Goal: Task Accomplishment & Management: Manage account settings

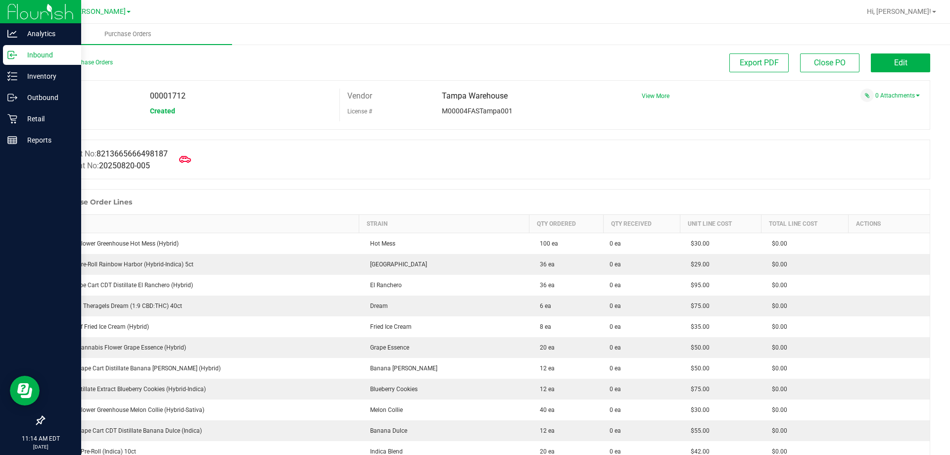
click at [14, 58] on icon at bounding box center [11, 54] width 6 height 7
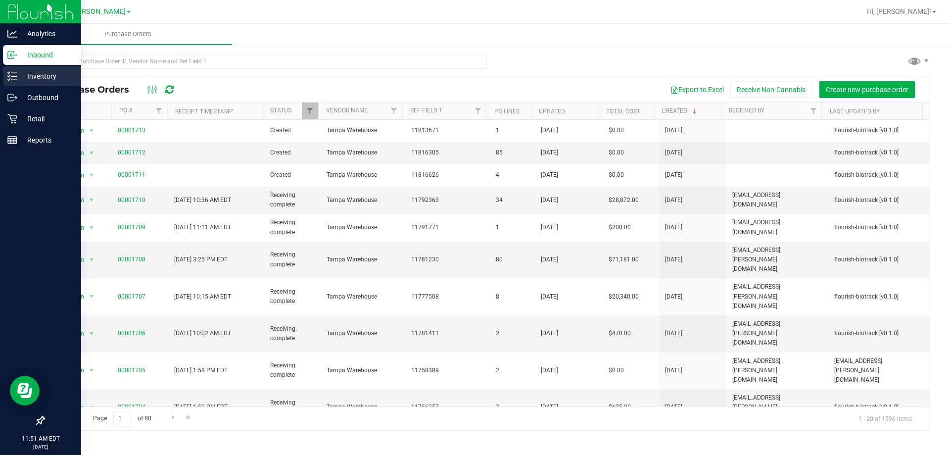
click at [17, 76] on icon at bounding box center [12, 76] width 10 height 10
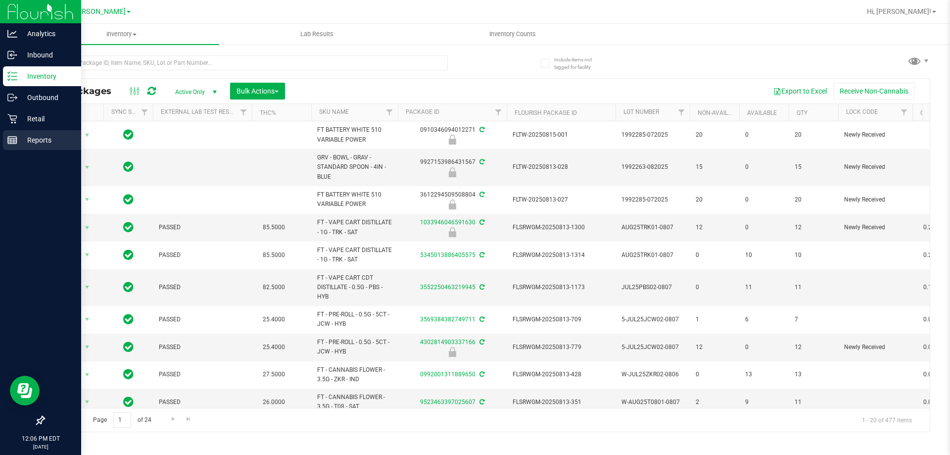
click at [12, 139] on line at bounding box center [12, 139] width 9 height 0
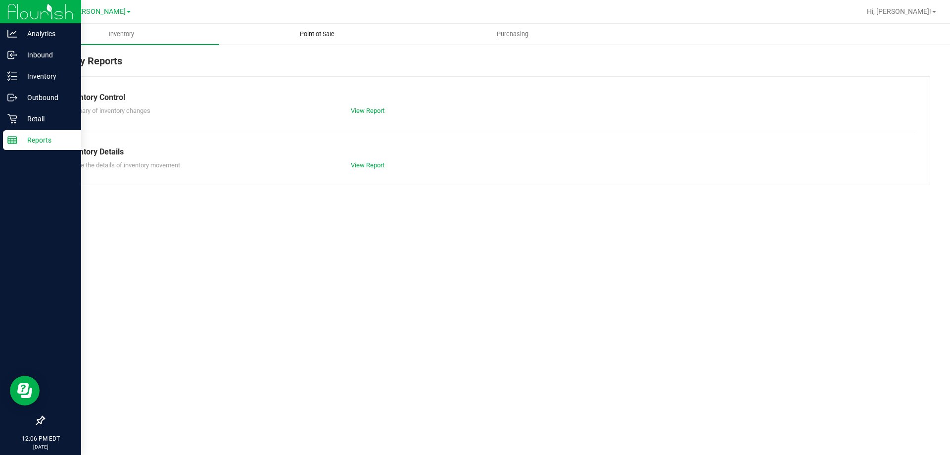
click at [303, 30] on span "Point of Sale" at bounding box center [316, 34] width 61 height 9
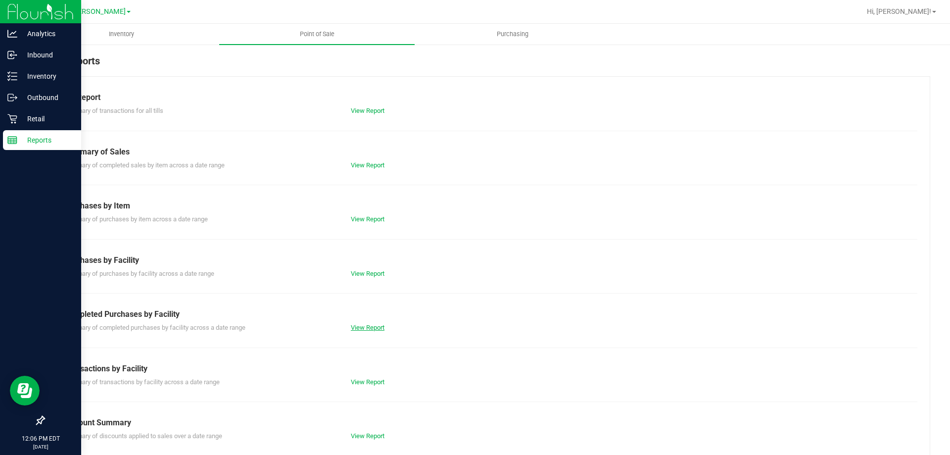
click at [353, 328] on link "View Report" at bounding box center [368, 327] width 34 height 7
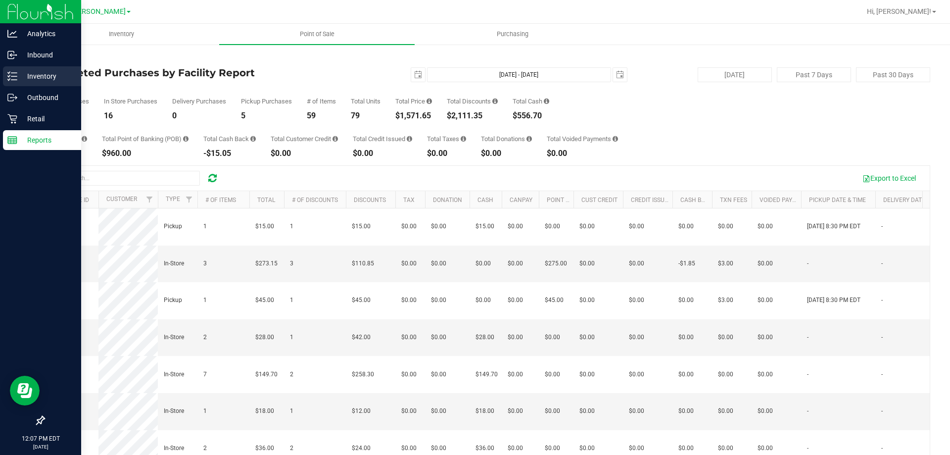
click at [43, 83] on div "Inventory" at bounding box center [42, 76] width 78 height 20
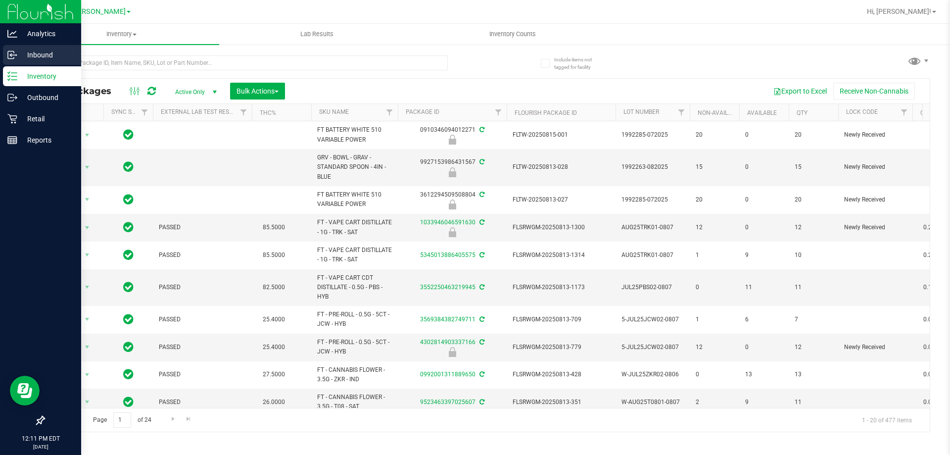
click at [29, 56] on p "Inbound" at bounding box center [46, 55] width 59 height 12
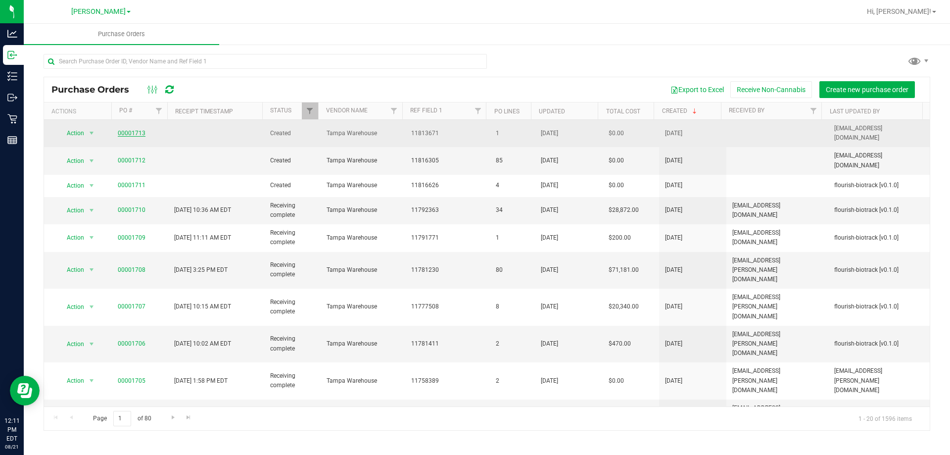
click at [134, 132] on link "00001713" at bounding box center [132, 133] width 28 height 7
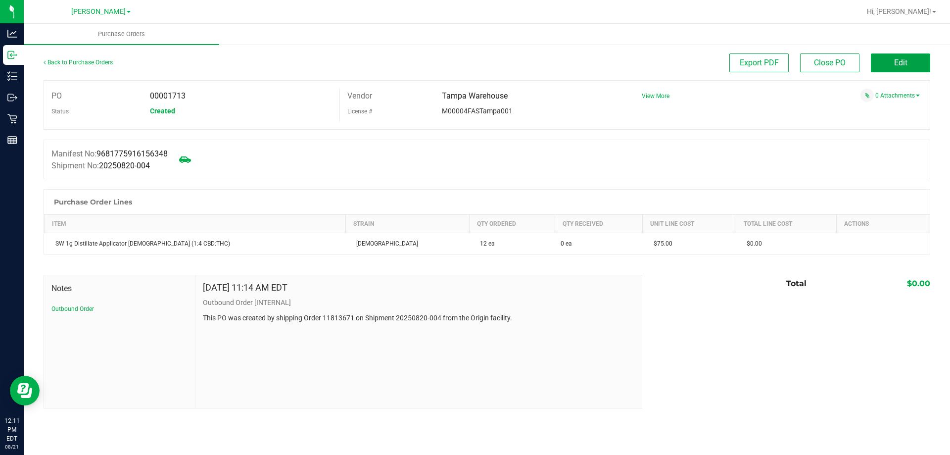
click at [913, 67] on button "Edit" at bounding box center [900, 62] width 59 height 19
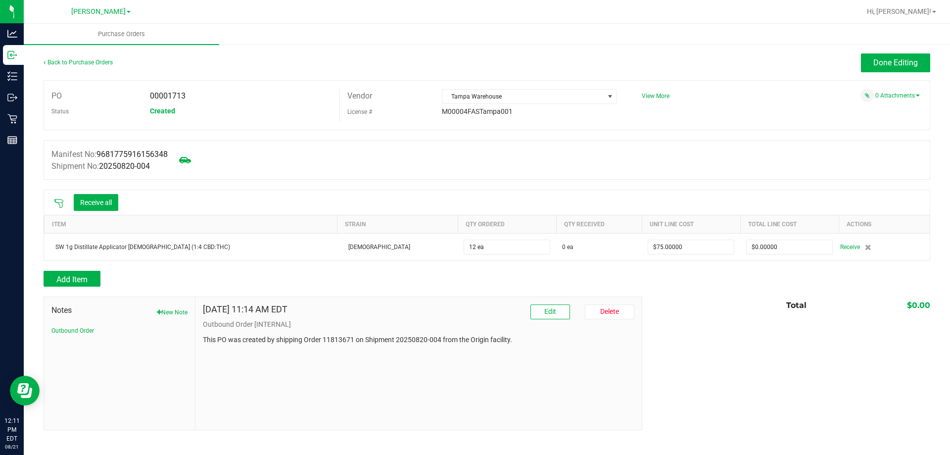
click at [58, 207] on icon at bounding box center [59, 203] width 10 height 10
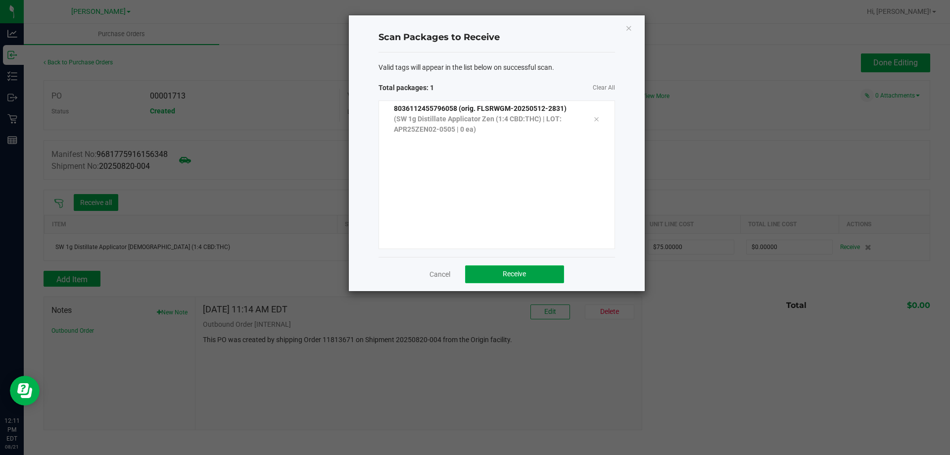
click at [526, 269] on button "Receive" at bounding box center [514, 274] width 99 height 18
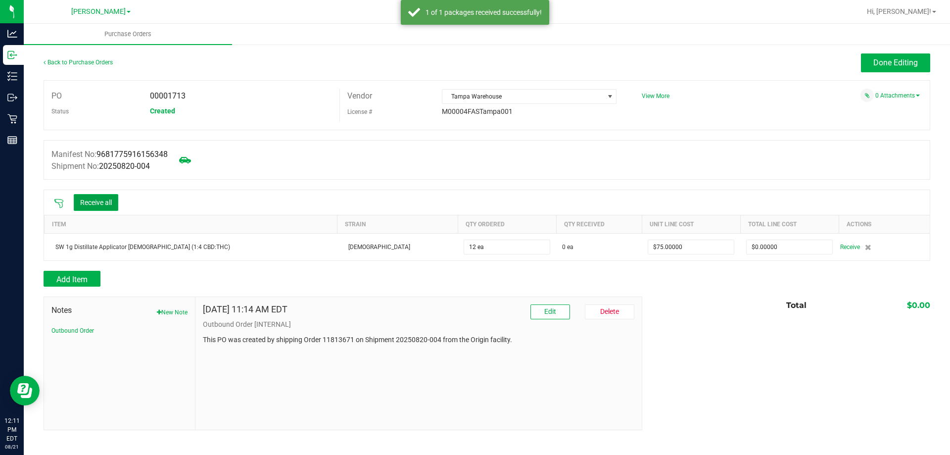
click at [110, 203] on button "Receive all" at bounding box center [96, 202] width 45 height 17
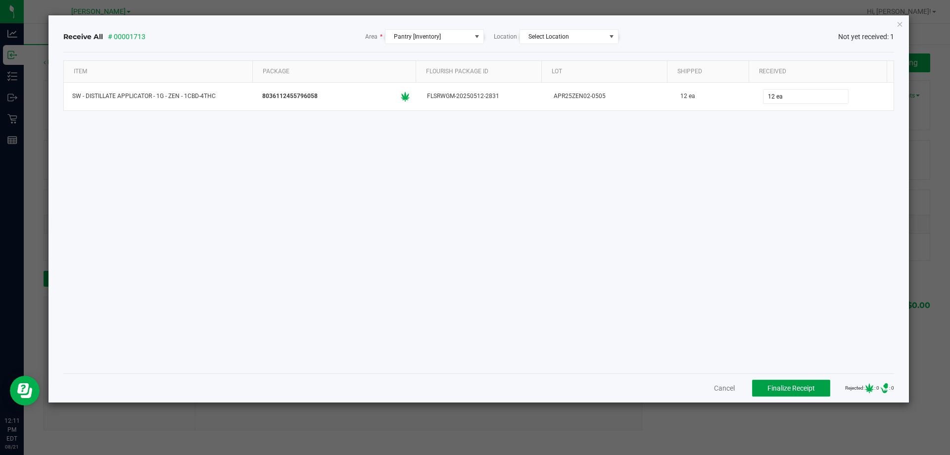
click at [787, 388] on span "Finalize Receipt" at bounding box center [790, 388] width 47 height 8
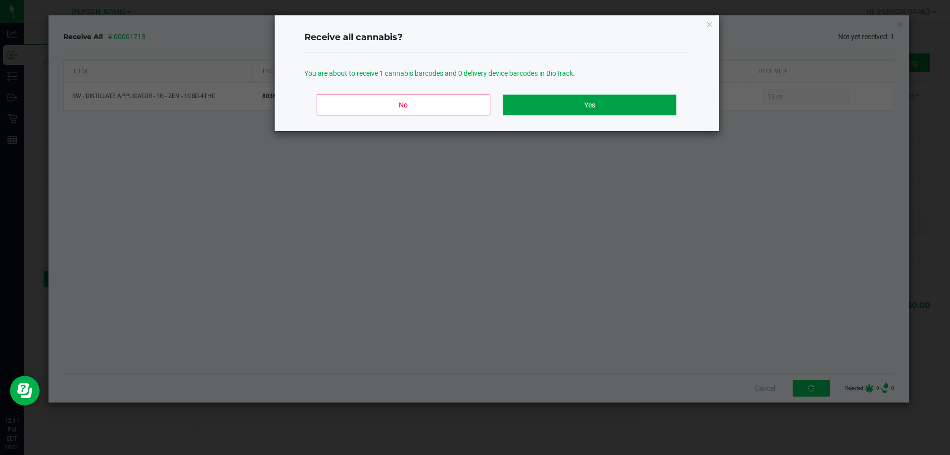
click at [566, 101] on button "Yes" at bounding box center [589, 105] width 173 height 21
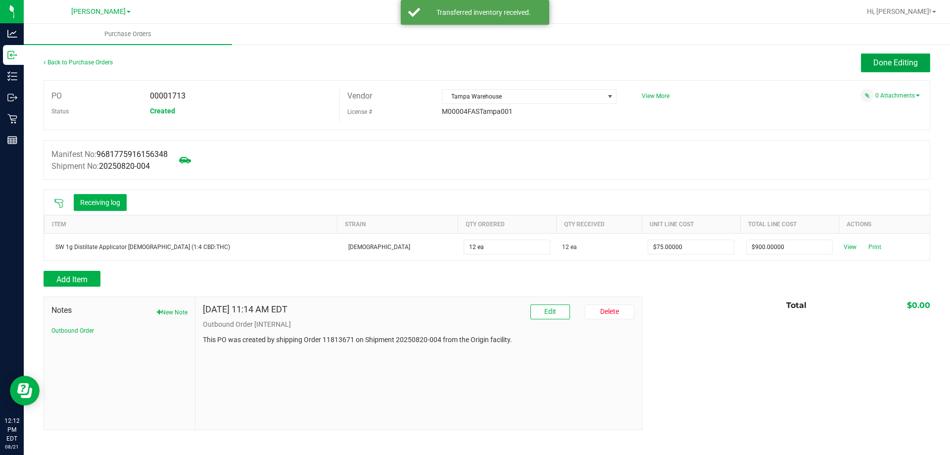
click at [889, 59] on span "Done Editing" at bounding box center [895, 62] width 45 height 9
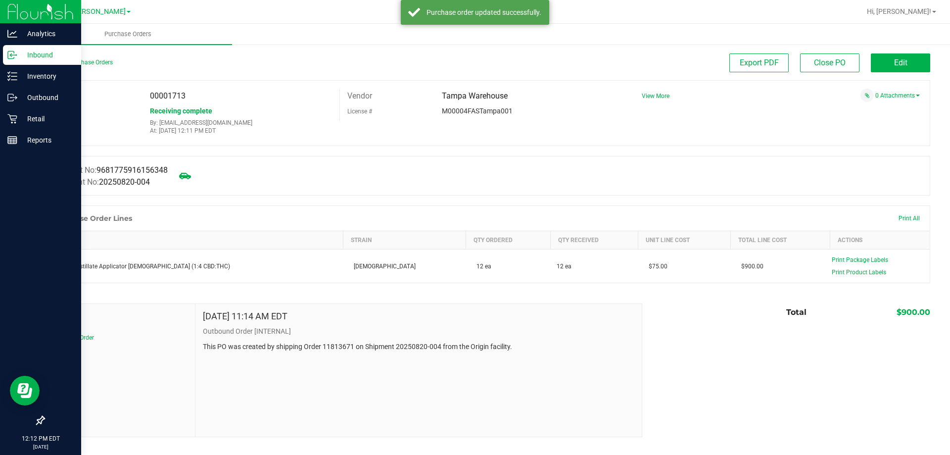
click at [40, 59] on p "Inbound" at bounding box center [46, 55] width 59 height 12
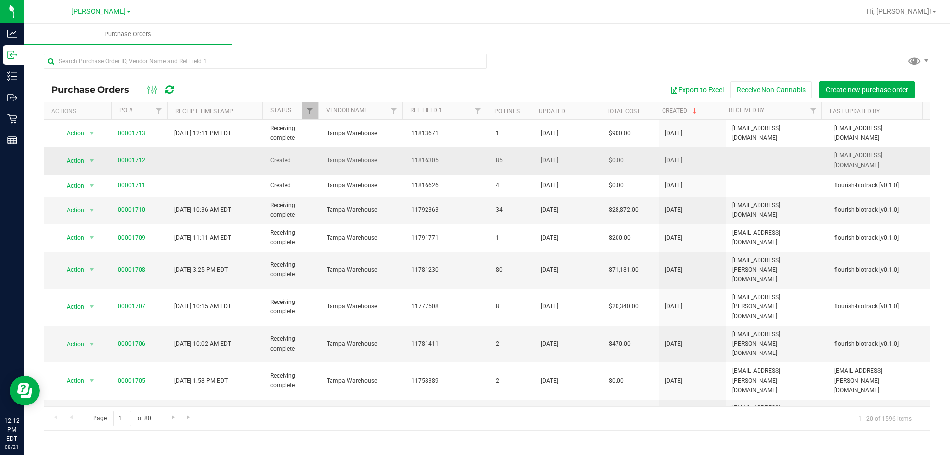
click at [182, 154] on td at bounding box center [216, 160] width 96 height 27
click at [138, 157] on link "00001712" at bounding box center [132, 160] width 28 height 7
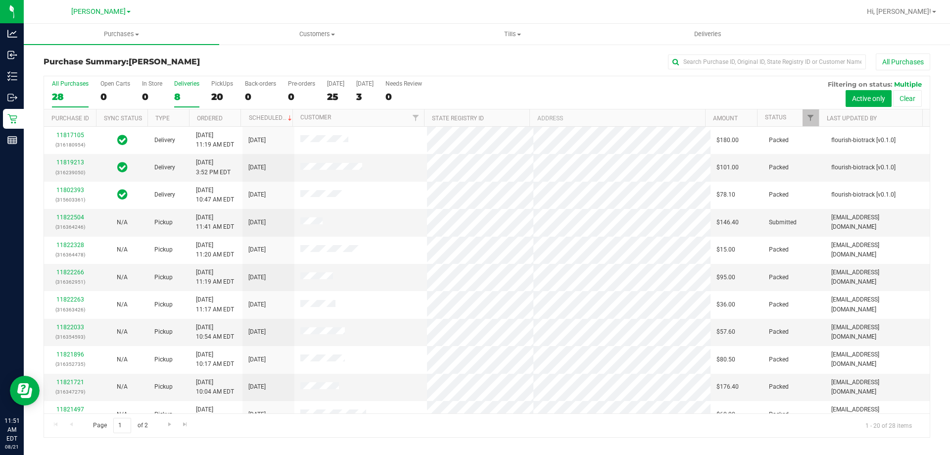
click at [182, 94] on div "8" at bounding box center [186, 96] width 25 height 11
click at [0, 0] on input "Deliveries 8" at bounding box center [0, 0] width 0 height 0
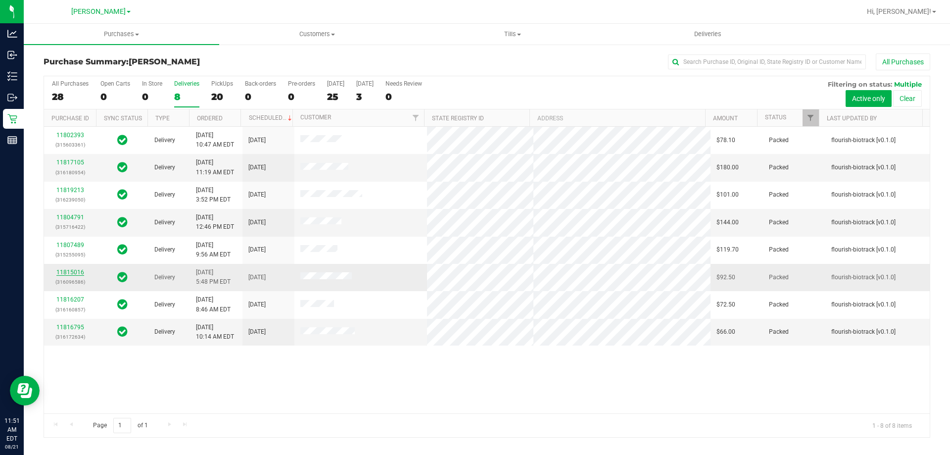
click at [78, 270] on link "11815016" at bounding box center [70, 272] width 28 height 7
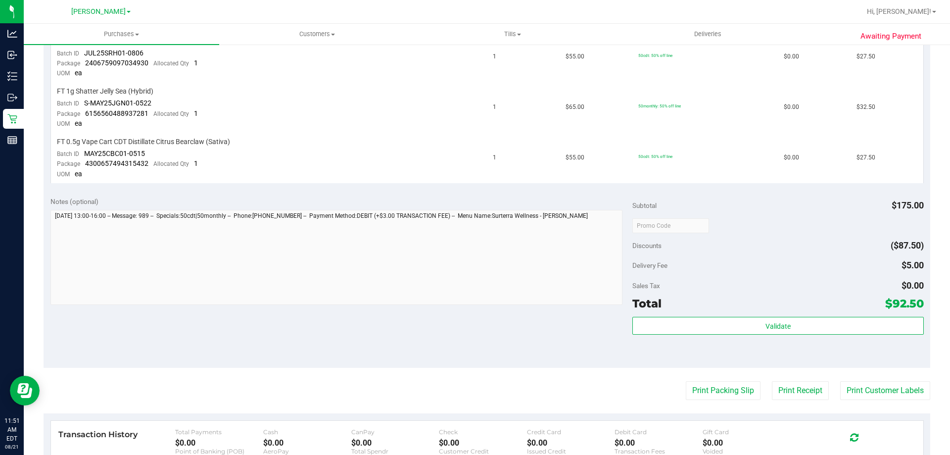
scroll to position [287, 0]
click at [861, 390] on button "Print Customer Labels" at bounding box center [885, 390] width 90 height 19
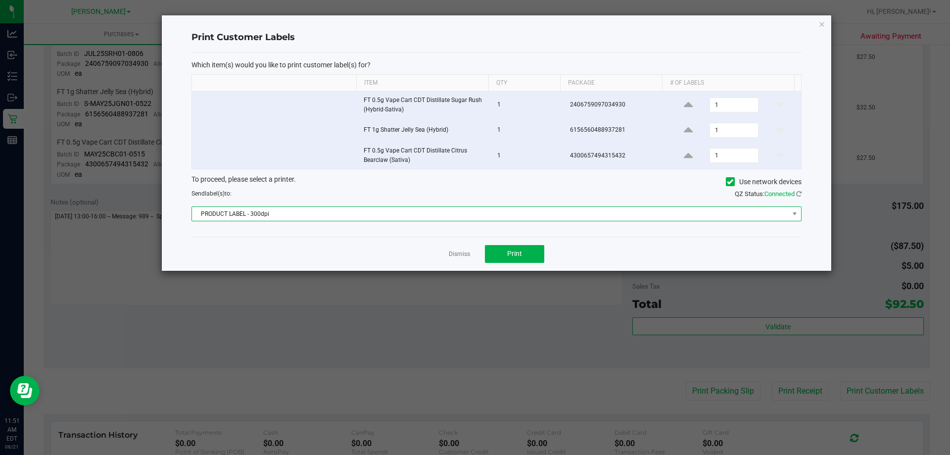
click at [380, 216] on span "PRODUCT LABEL - 300dpi" at bounding box center [490, 214] width 597 height 14
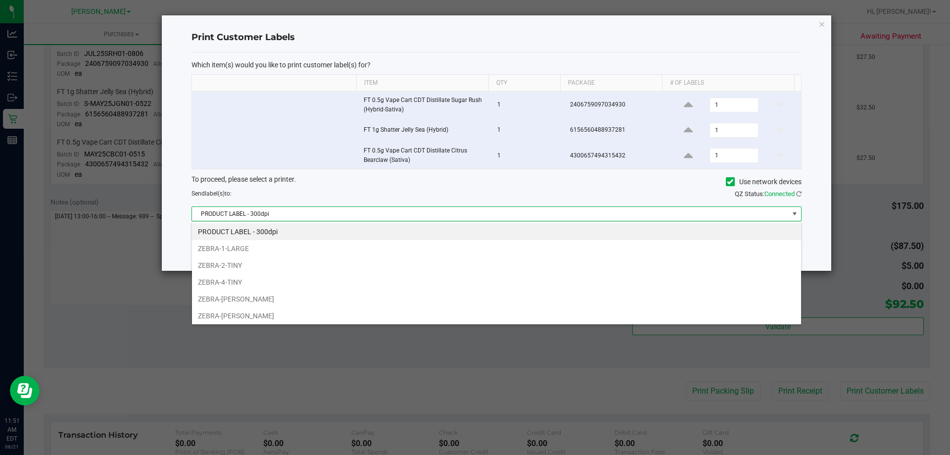
scroll to position [15, 610]
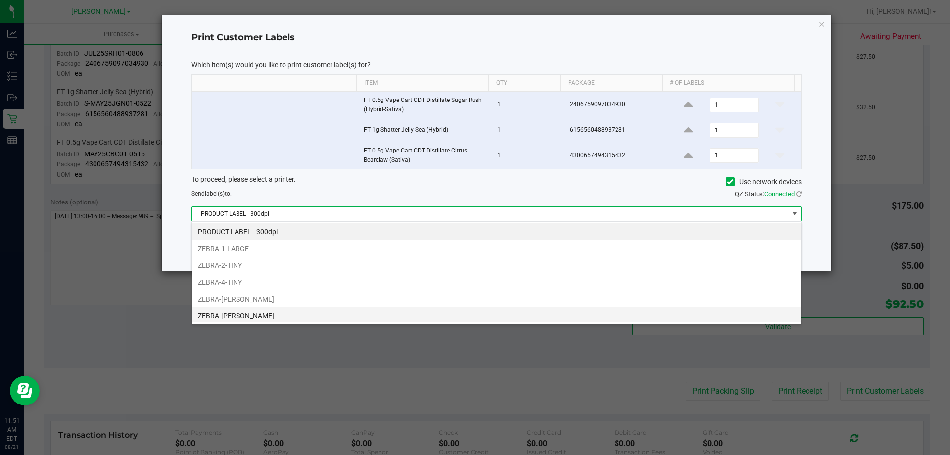
click at [380, 320] on li "ZEBRA-DWIGHT-YOAKAM" at bounding box center [496, 315] width 609 height 17
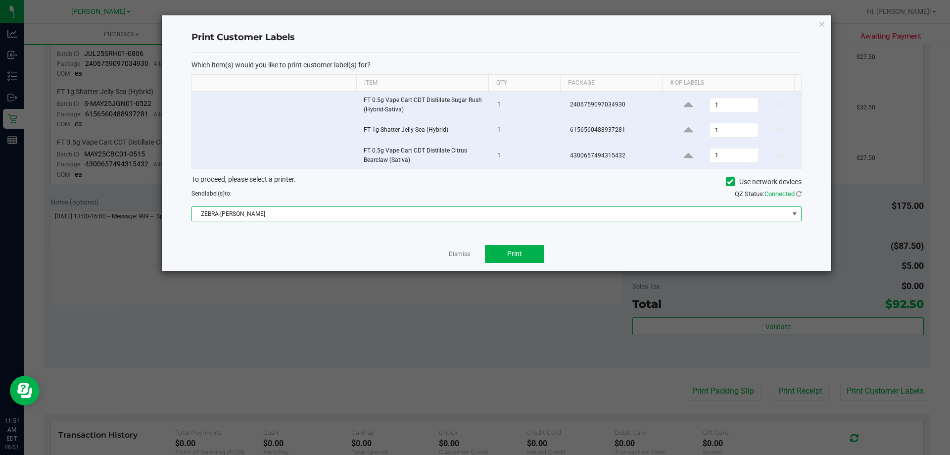
click at [414, 216] on span "ZEBRA-DWIGHT-YOAKAM" at bounding box center [490, 214] width 597 height 14
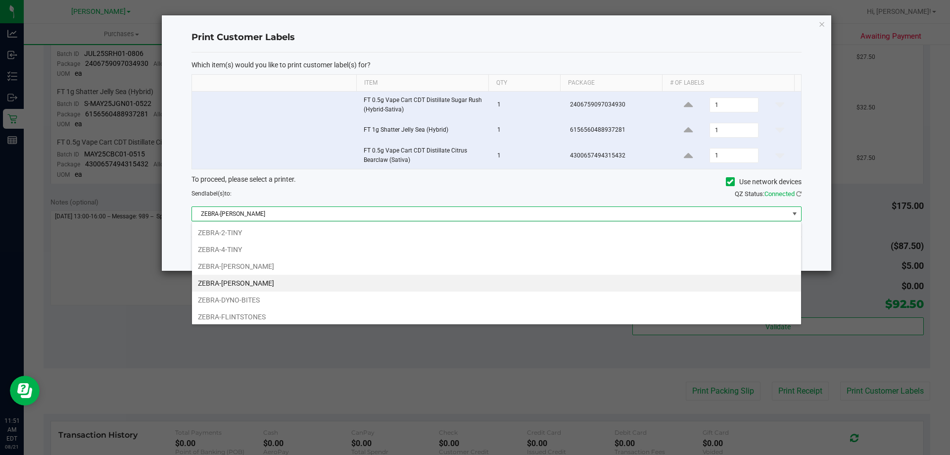
scroll to position [51, 0]
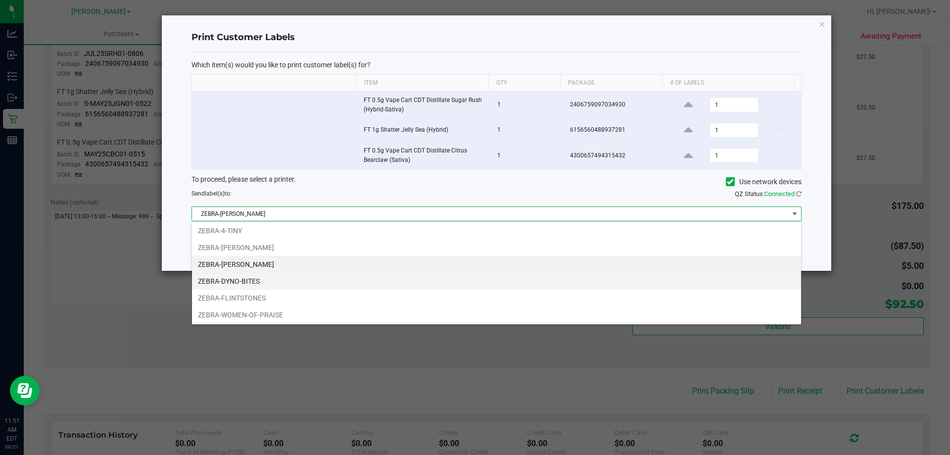
click at [391, 281] on li "ZEBRA-DYNO-BITES" at bounding box center [496, 281] width 609 height 17
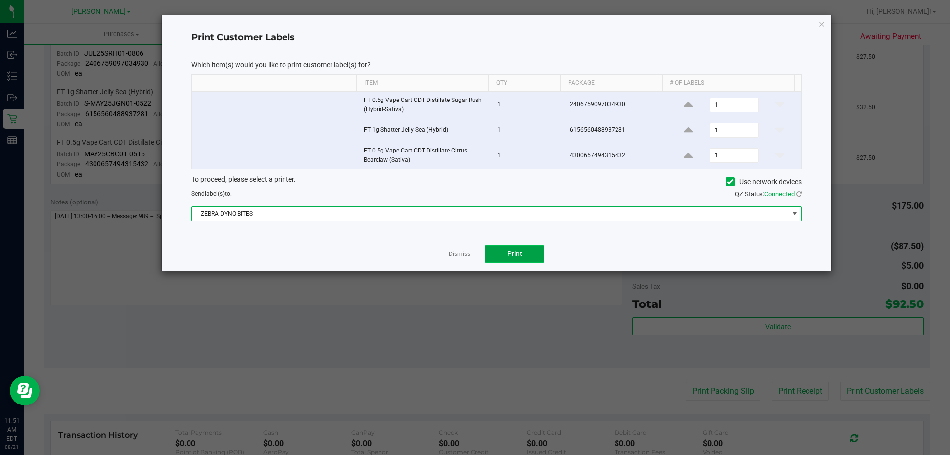
click at [520, 252] on span "Print" at bounding box center [514, 253] width 15 height 8
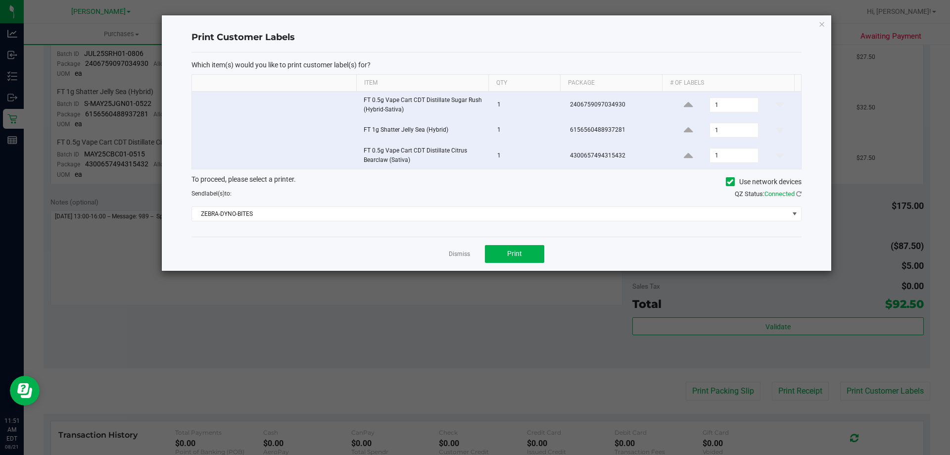
click at [457, 269] on div "Dismiss Print" at bounding box center [496, 254] width 610 height 34
click at [459, 251] on link "Dismiss" at bounding box center [459, 254] width 21 height 8
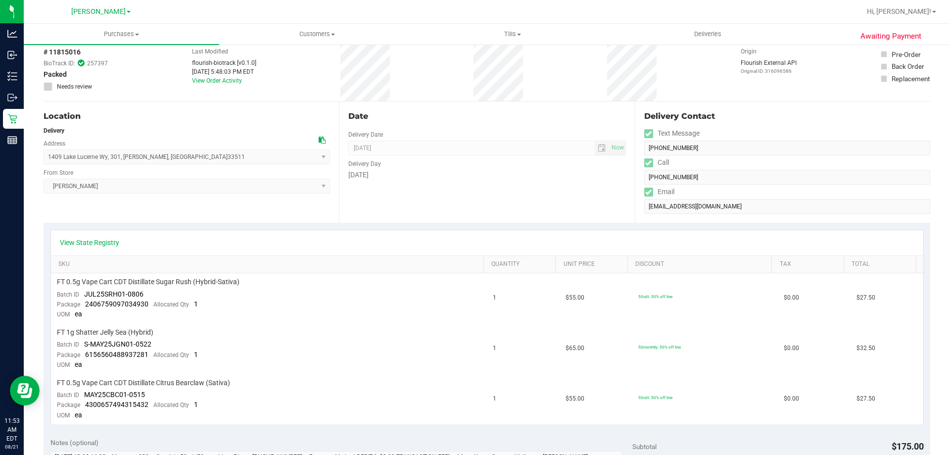
scroll to position [0, 0]
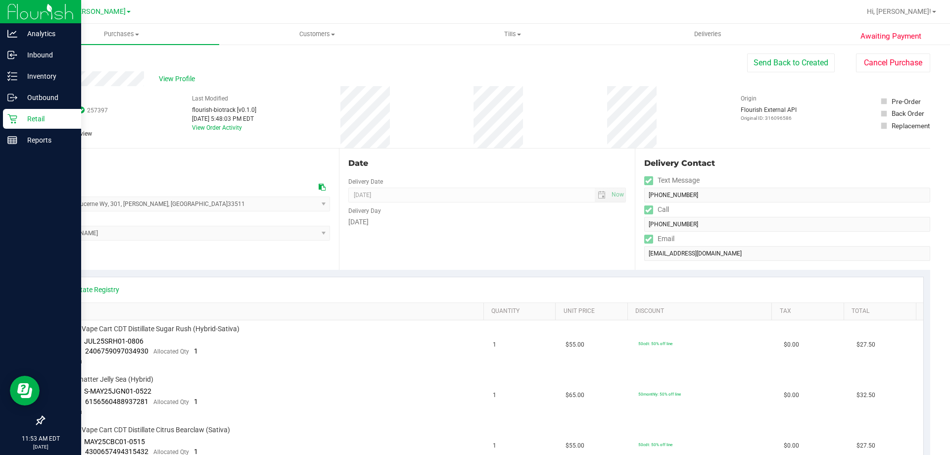
click at [13, 123] on icon at bounding box center [12, 119] width 10 height 10
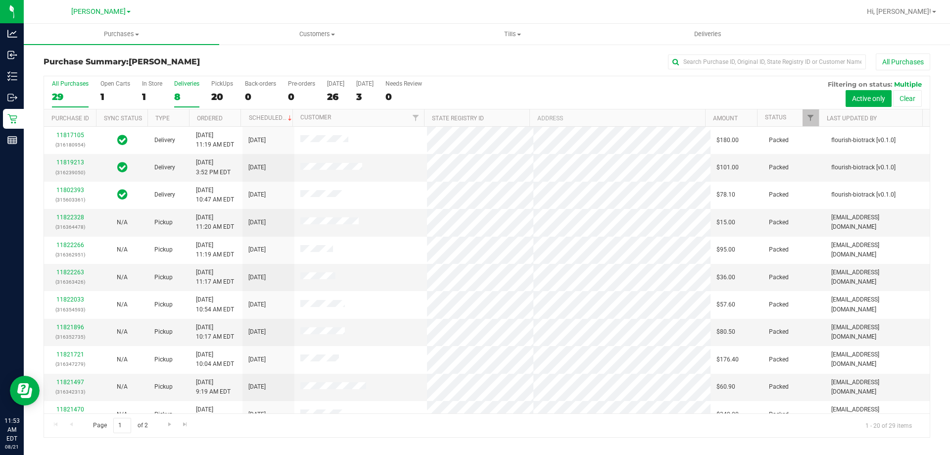
click at [186, 90] on label "Deliveries 8" at bounding box center [186, 93] width 25 height 27
click at [0, 0] on input "Deliveries 8" at bounding box center [0, 0] width 0 height 0
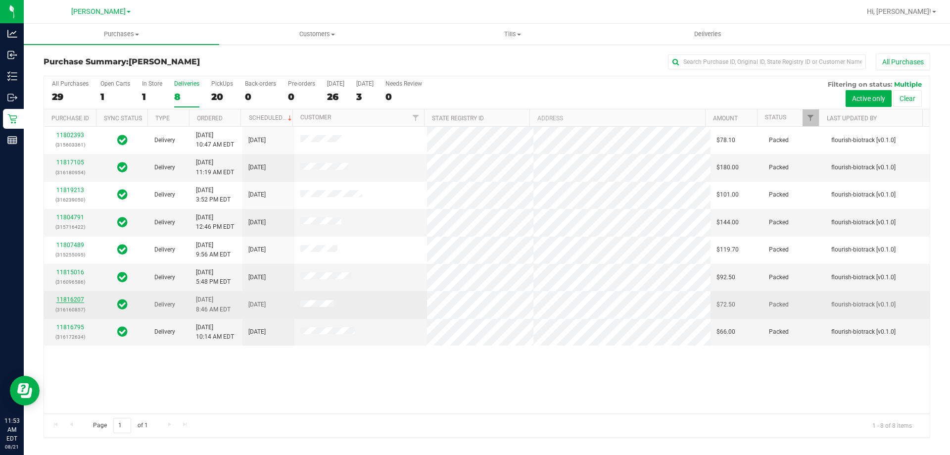
click at [77, 300] on link "11816207" at bounding box center [70, 299] width 28 height 7
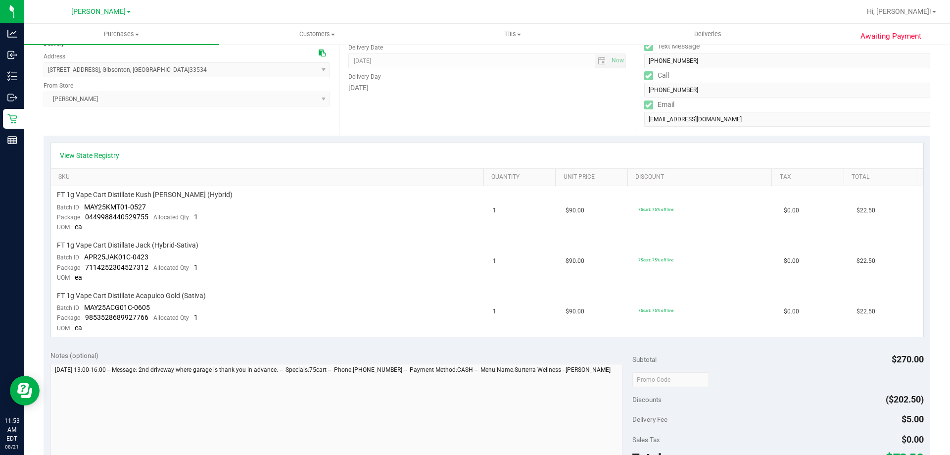
scroll to position [237, 0]
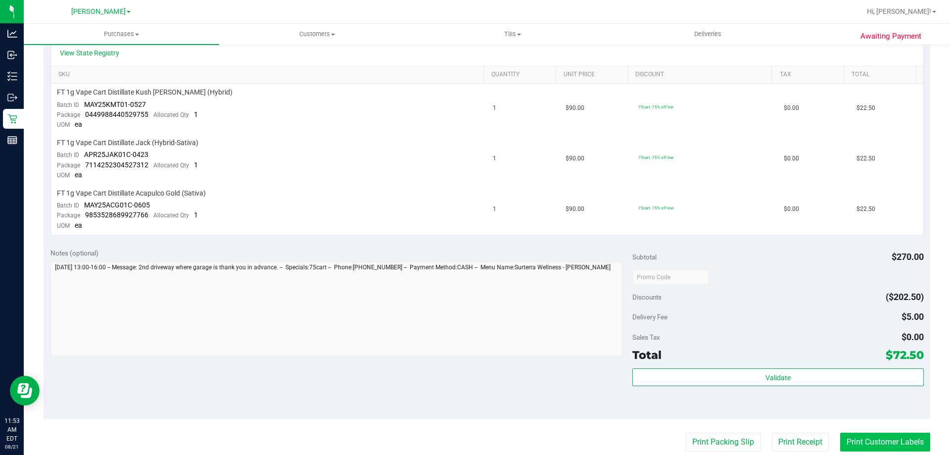
click at [848, 438] on button "Print Customer Labels" at bounding box center [885, 441] width 90 height 19
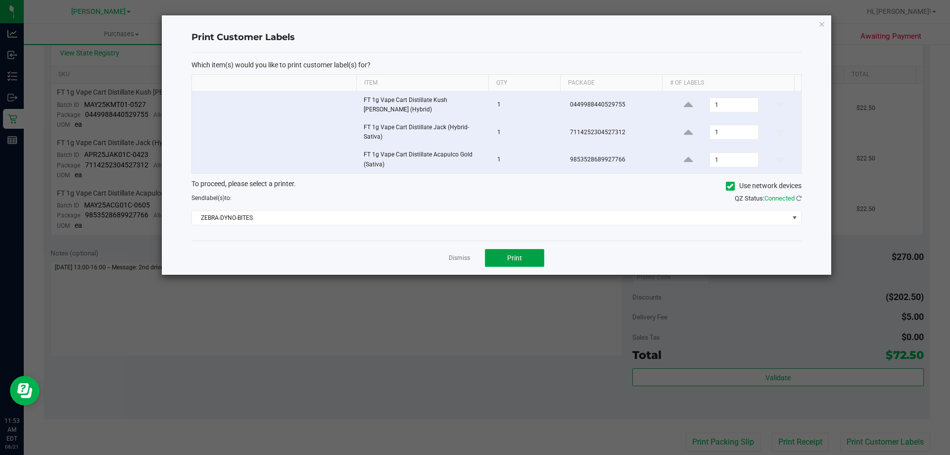
click at [527, 257] on button "Print" at bounding box center [514, 258] width 59 height 18
click at [455, 257] on link "Dismiss" at bounding box center [459, 258] width 21 height 8
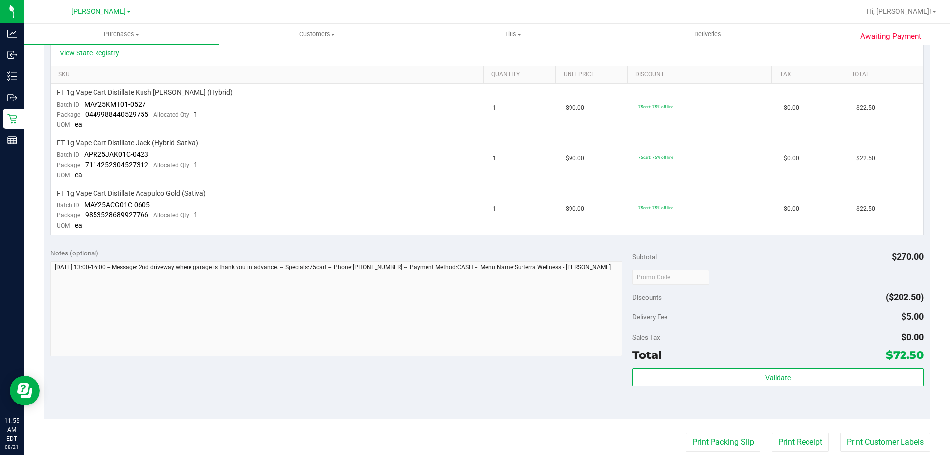
scroll to position [0, 0]
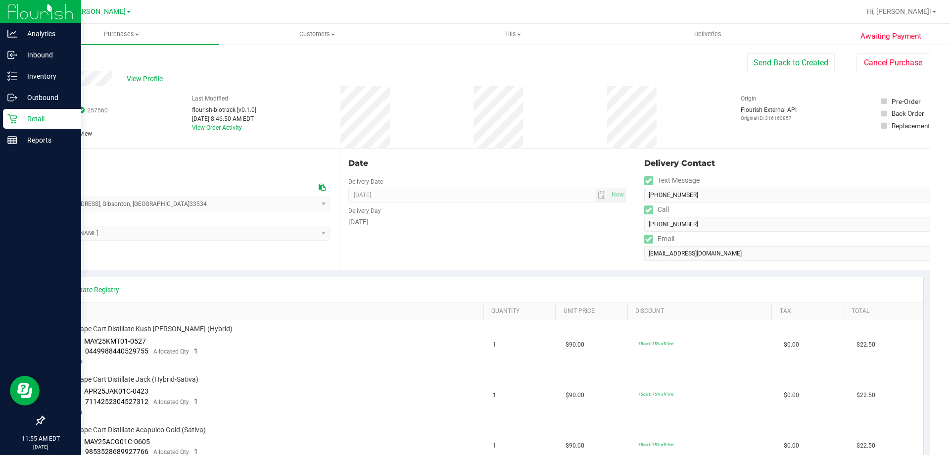
click at [12, 121] on icon at bounding box center [12, 119] width 10 height 10
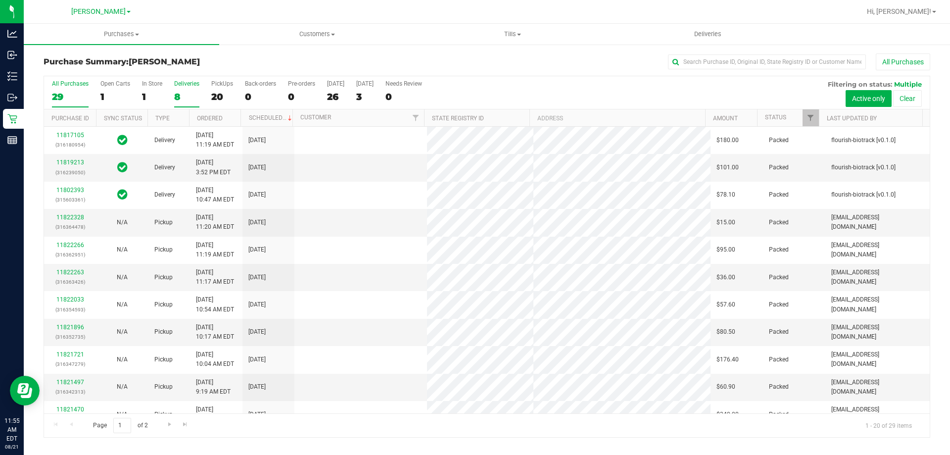
click at [180, 96] on div "8" at bounding box center [186, 96] width 25 height 11
click at [0, 0] on input "Deliveries 8" at bounding box center [0, 0] width 0 height 0
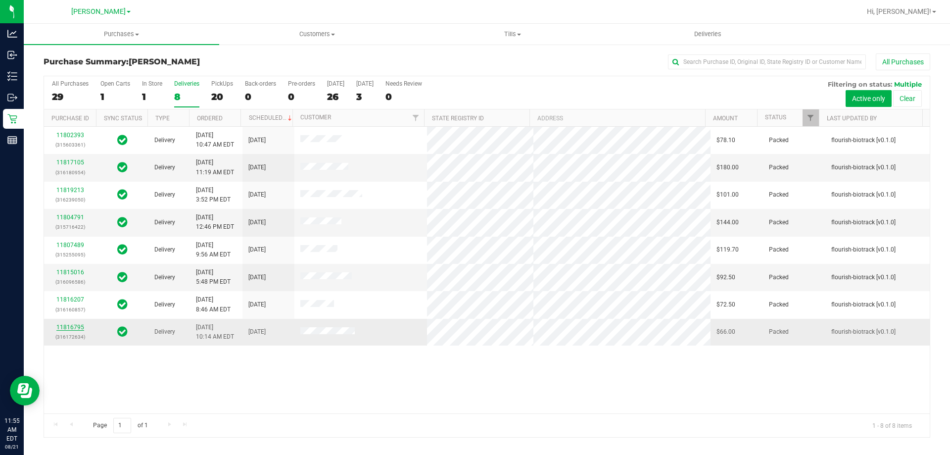
click at [78, 330] on link "11816795" at bounding box center [70, 327] width 28 height 7
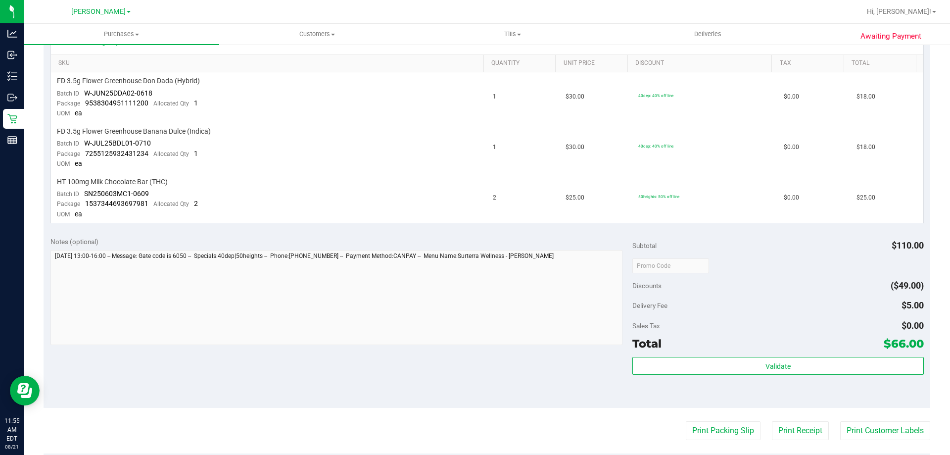
scroll to position [265, 0]
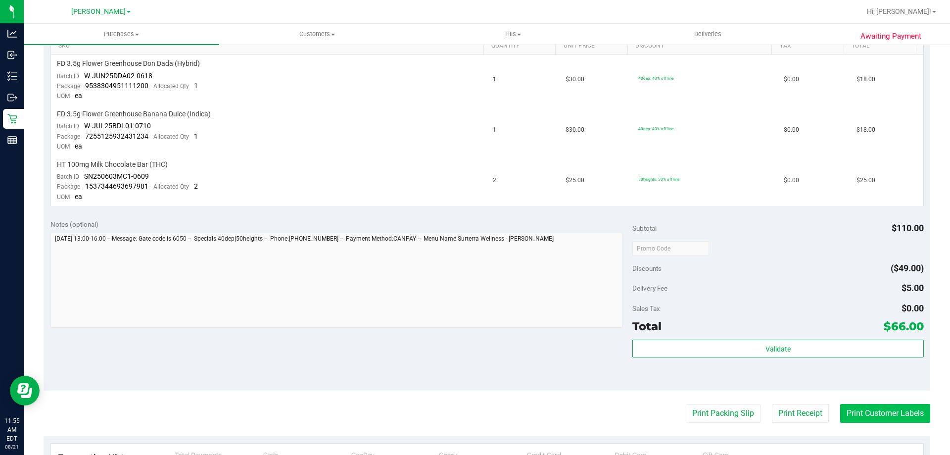
click at [854, 412] on button "Print Customer Labels" at bounding box center [885, 413] width 90 height 19
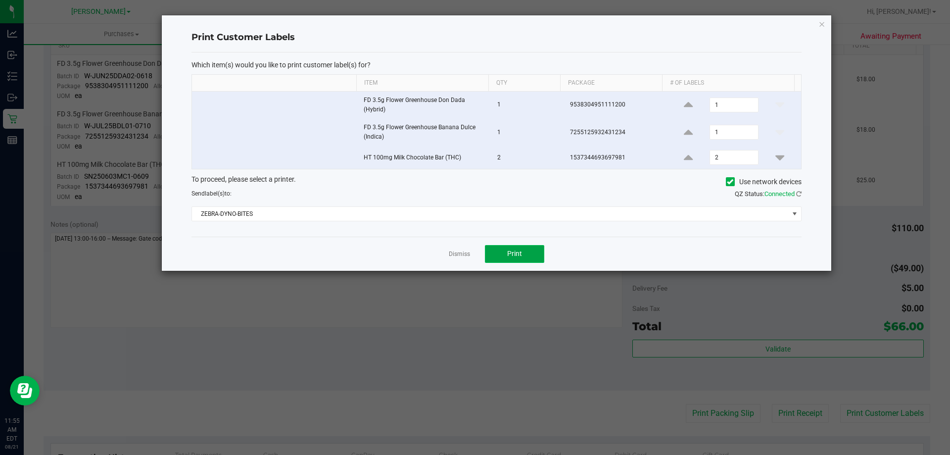
click at [532, 257] on button "Print" at bounding box center [514, 254] width 59 height 18
click at [456, 254] on link "Dismiss" at bounding box center [459, 254] width 21 height 8
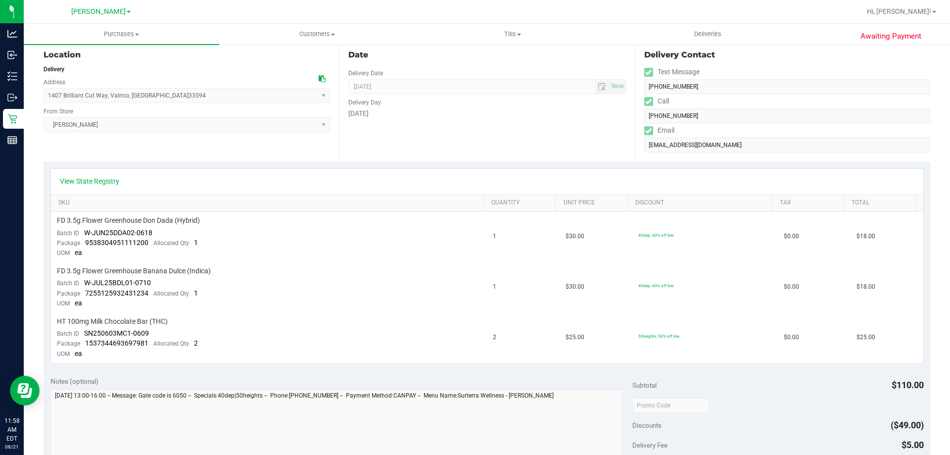
scroll to position [103, 0]
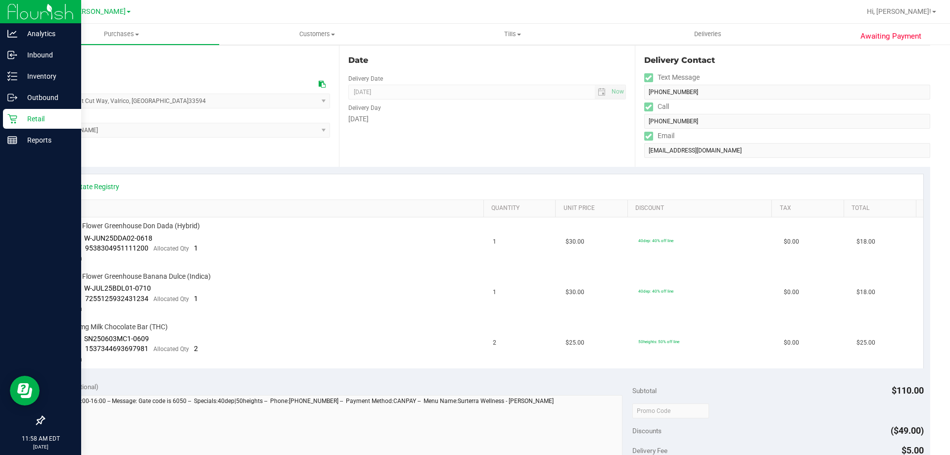
click at [19, 125] on div "Retail" at bounding box center [42, 119] width 78 height 20
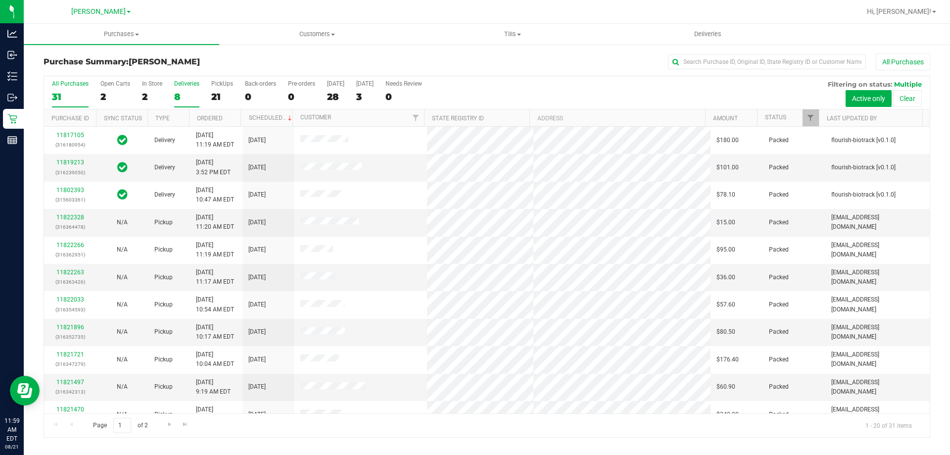
click at [187, 93] on div "8" at bounding box center [186, 96] width 25 height 11
click at [0, 0] on input "Deliveries 8" at bounding box center [0, 0] width 0 height 0
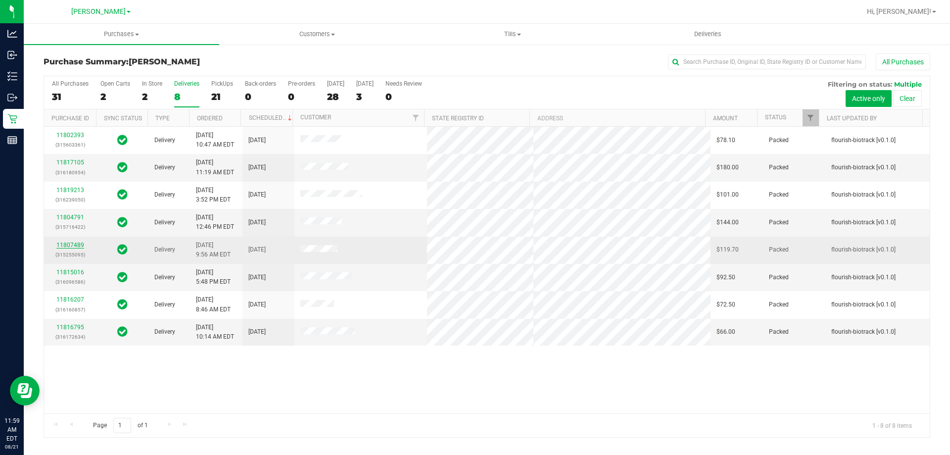
click at [74, 245] on link "11807489" at bounding box center [70, 244] width 28 height 7
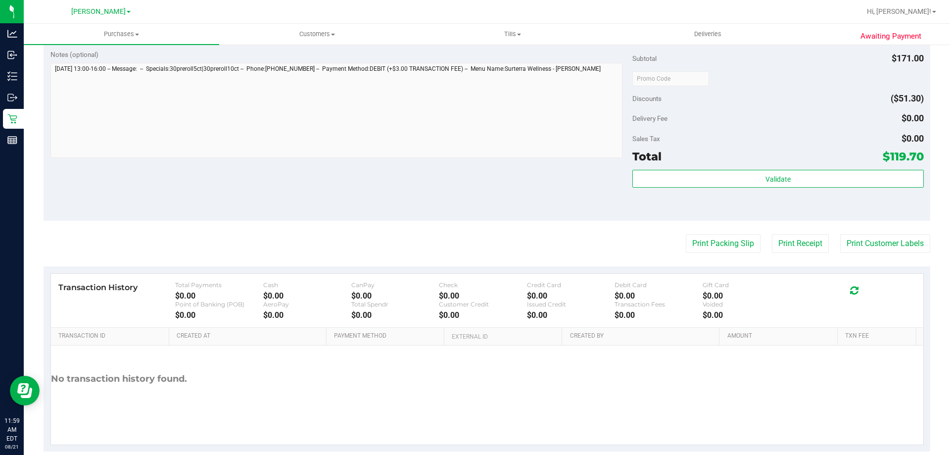
scroll to position [451, 0]
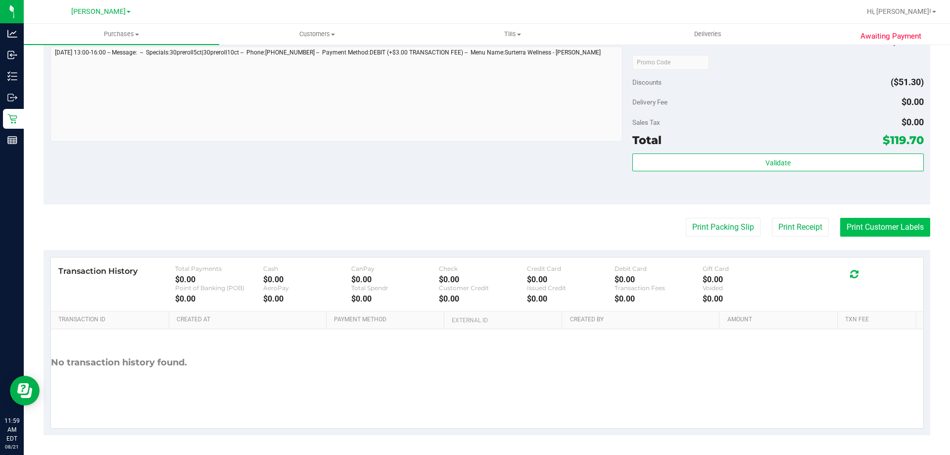
click at [855, 230] on button "Print Customer Labels" at bounding box center [885, 227] width 90 height 19
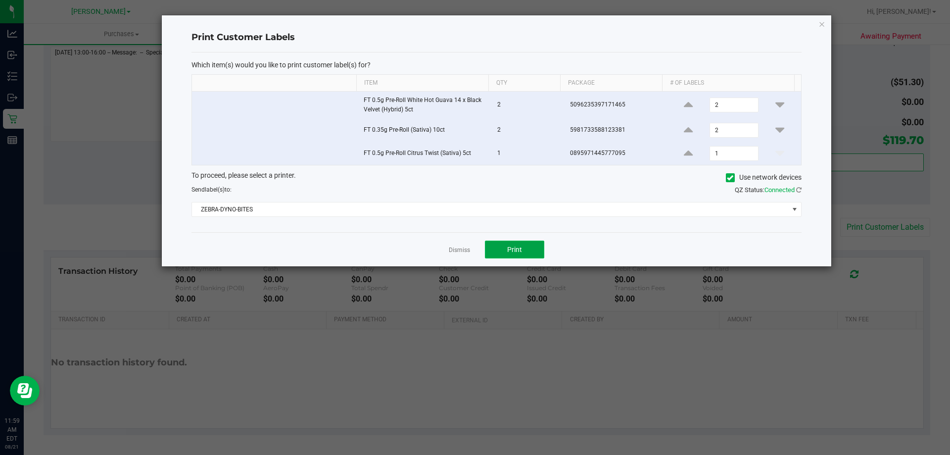
click at [522, 245] on button "Print" at bounding box center [514, 249] width 59 height 18
click at [463, 246] on link "Dismiss" at bounding box center [459, 250] width 21 height 8
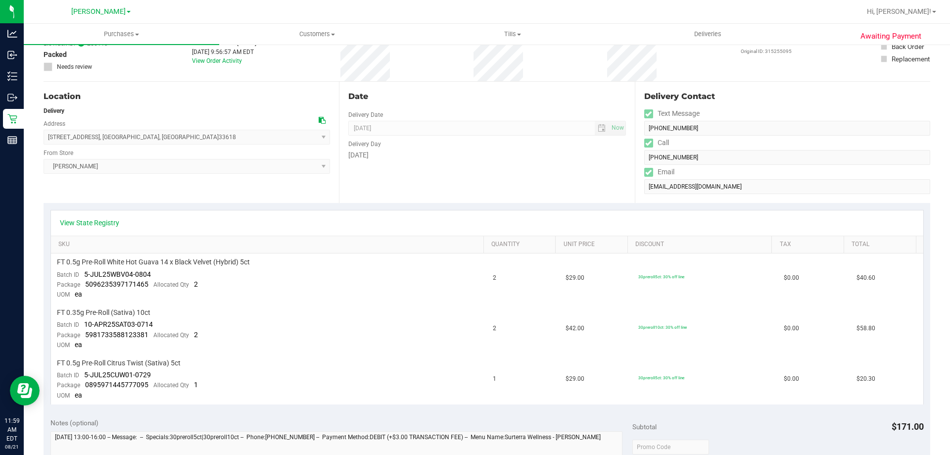
scroll to position [0, 0]
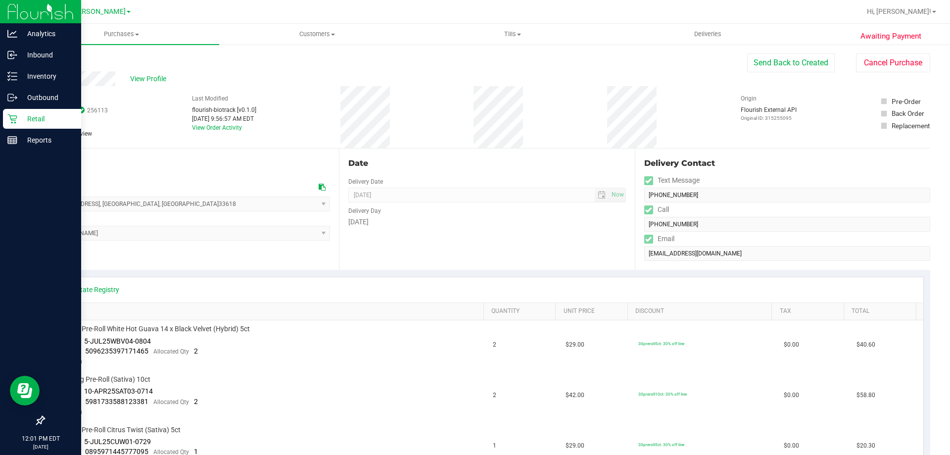
click at [12, 117] on icon at bounding box center [12, 119] width 10 height 10
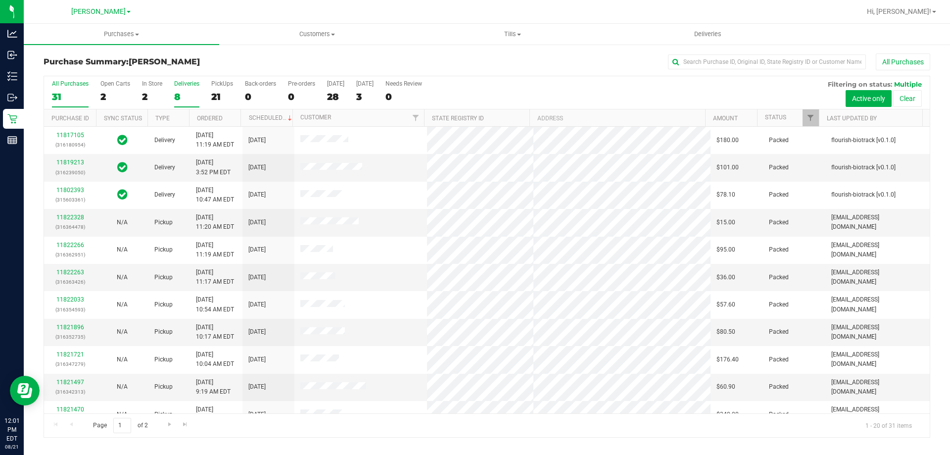
click at [185, 86] on div "Deliveries" at bounding box center [186, 83] width 25 height 7
click at [0, 0] on input "Deliveries 8" at bounding box center [0, 0] width 0 height 0
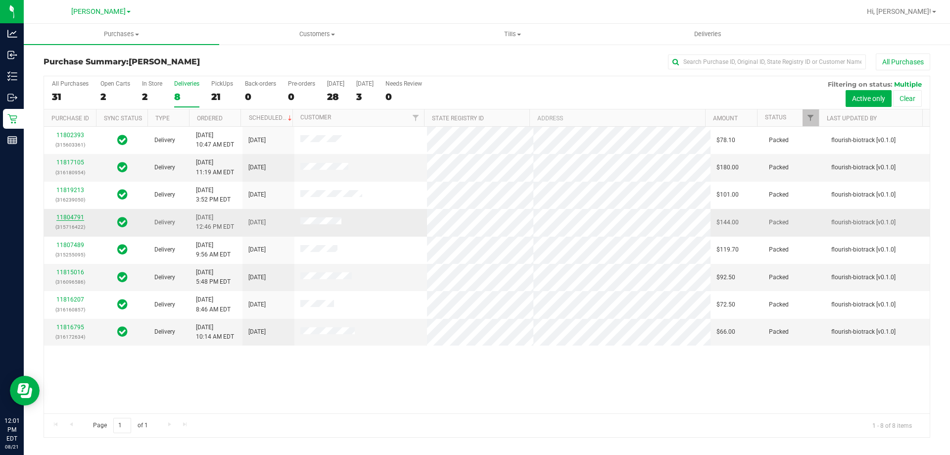
click at [77, 217] on link "11804791" at bounding box center [70, 217] width 28 height 7
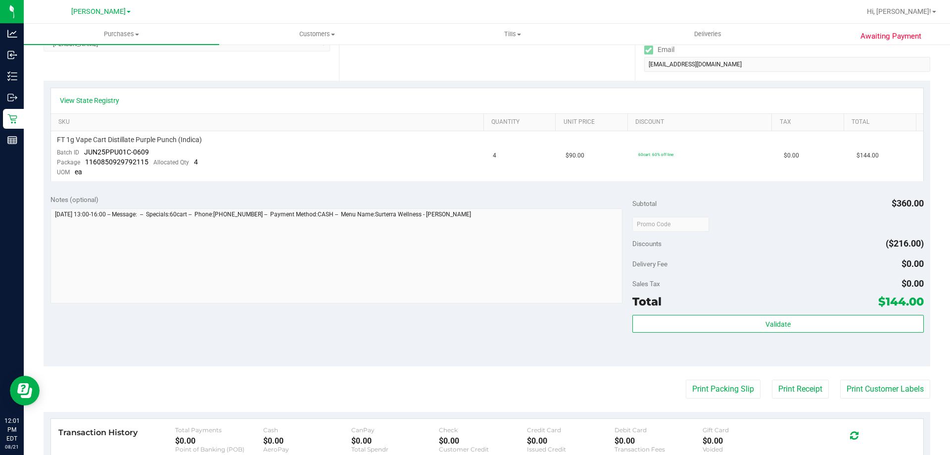
scroll to position [190, 0]
click at [856, 389] on button "Print Customer Labels" at bounding box center [885, 388] width 90 height 19
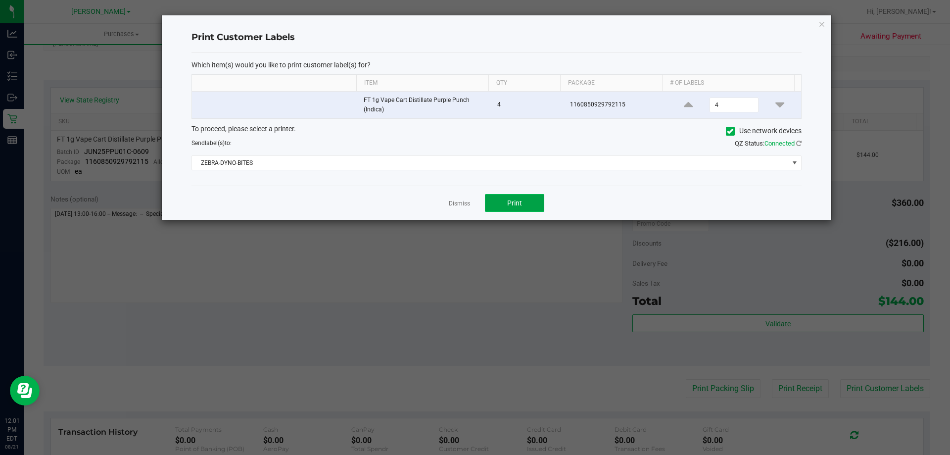
click at [513, 194] on button "Print" at bounding box center [514, 203] width 59 height 18
click at [455, 199] on link "Dismiss" at bounding box center [459, 203] width 21 height 8
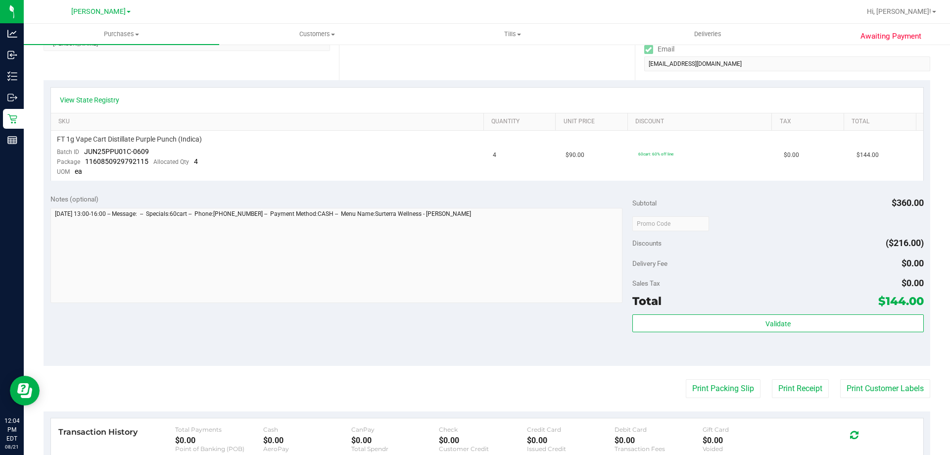
click at [840, 379] on button "Print Customer Labels" at bounding box center [885, 388] width 90 height 19
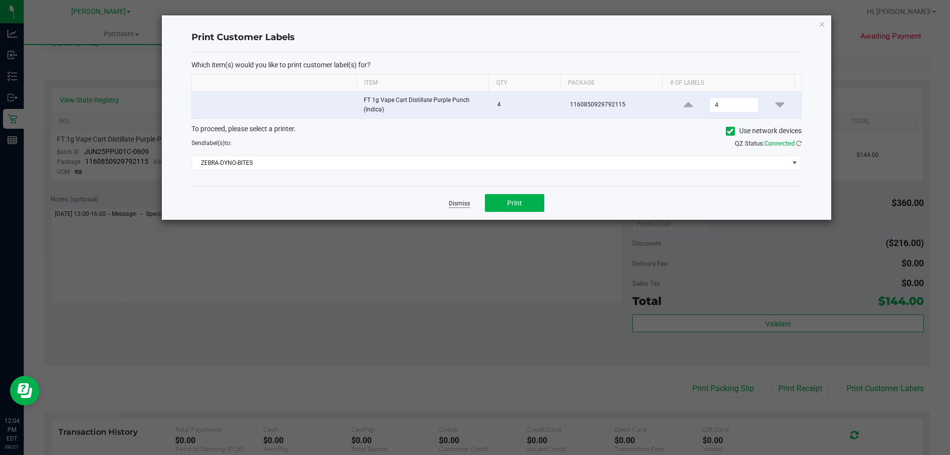
click at [461, 201] on link "Dismiss" at bounding box center [459, 203] width 21 height 8
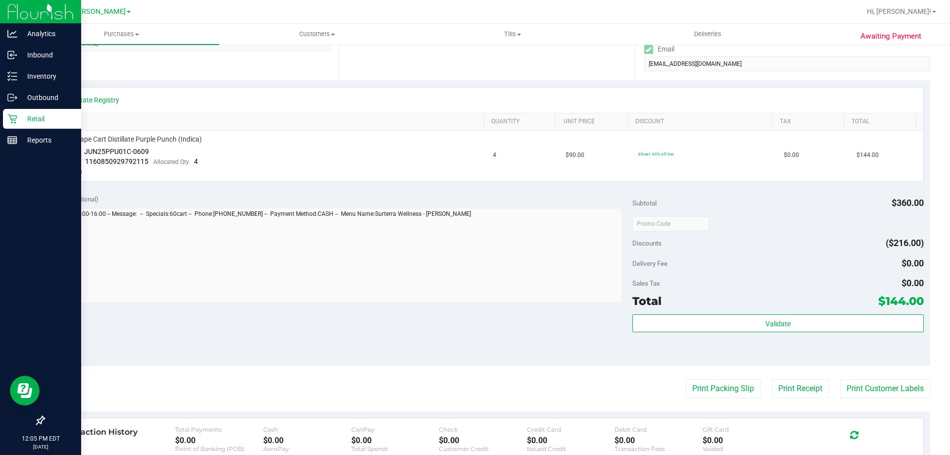
click at [21, 122] on p "Retail" at bounding box center [46, 119] width 59 height 12
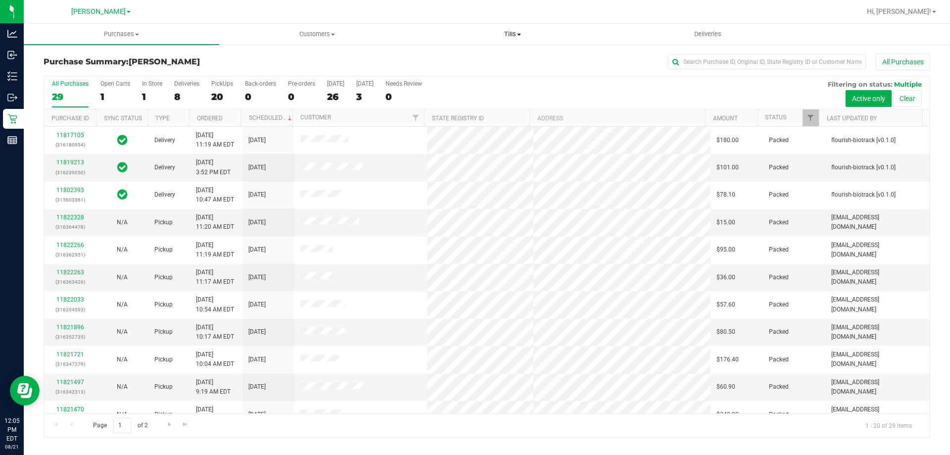
click at [516, 36] on span "Tills" at bounding box center [512, 34] width 194 height 9
click at [472, 55] on span "Manage tills" at bounding box center [448, 59] width 67 height 8
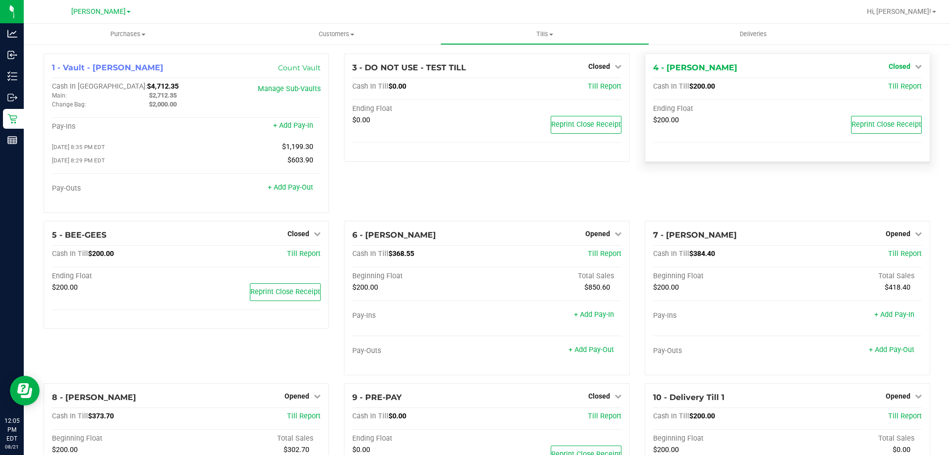
click at [893, 70] on span "Closed" at bounding box center [900, 66] width 22 height 8
click at [891, 89] on link "Open Till" at bounding box center [899, 87] width 26 height 8
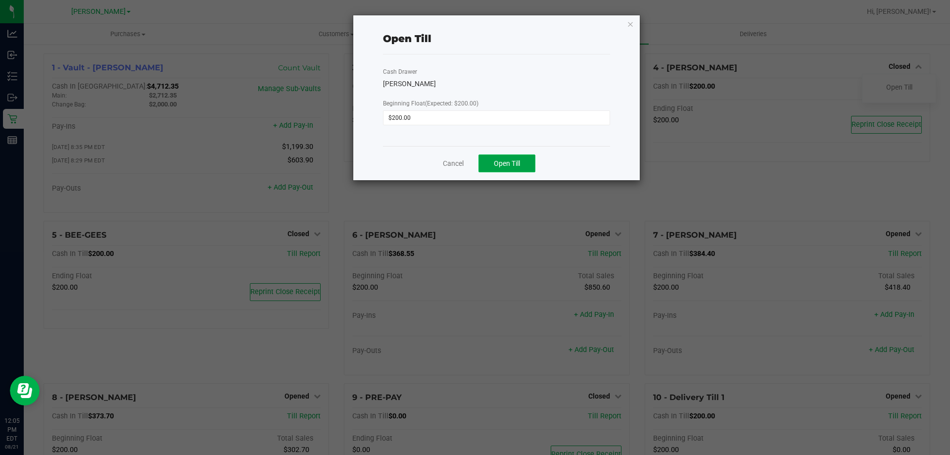
click at [521, 167] on button "Open Till" at bounding box center [506, 163] width 57 height 18
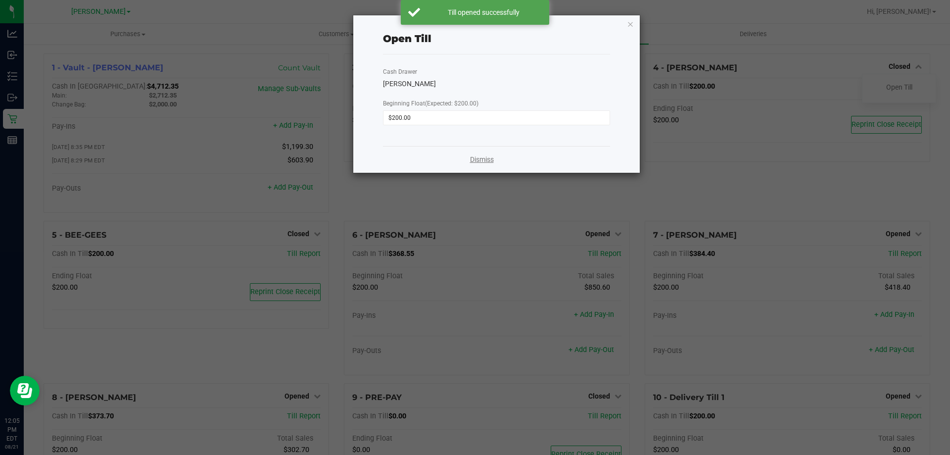
click at [487, 160] on link "Dismiss" at bounding box center [482, 159] width 24 height 10
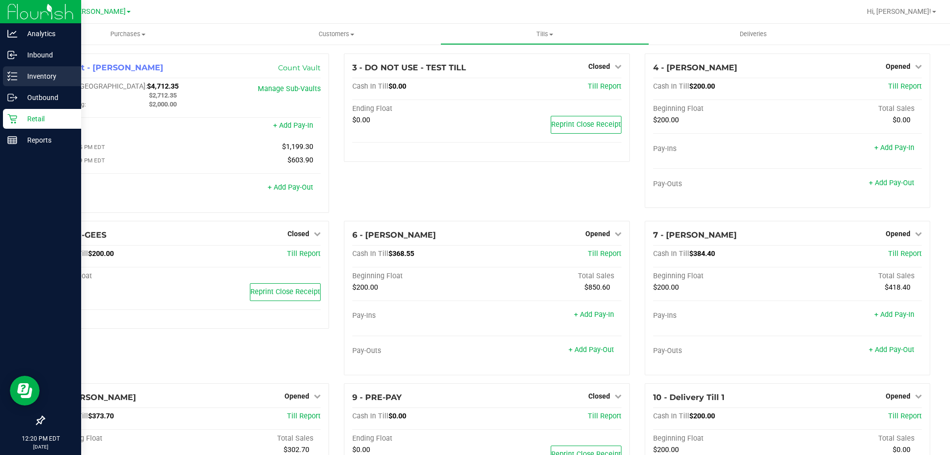
click at [13, 75] on icon at bounding box center [12, 76] width 10 height 10
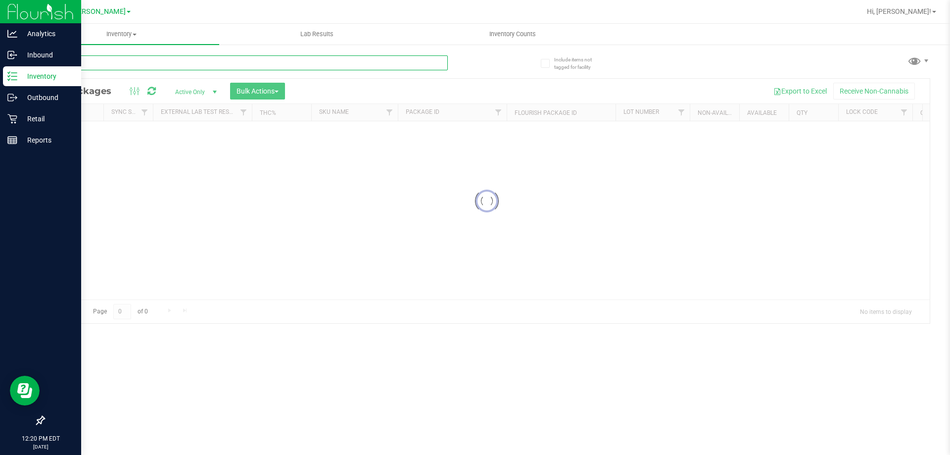
click at [347, 64] on input "text" at bounding box center [246, 62] width 404 height 15
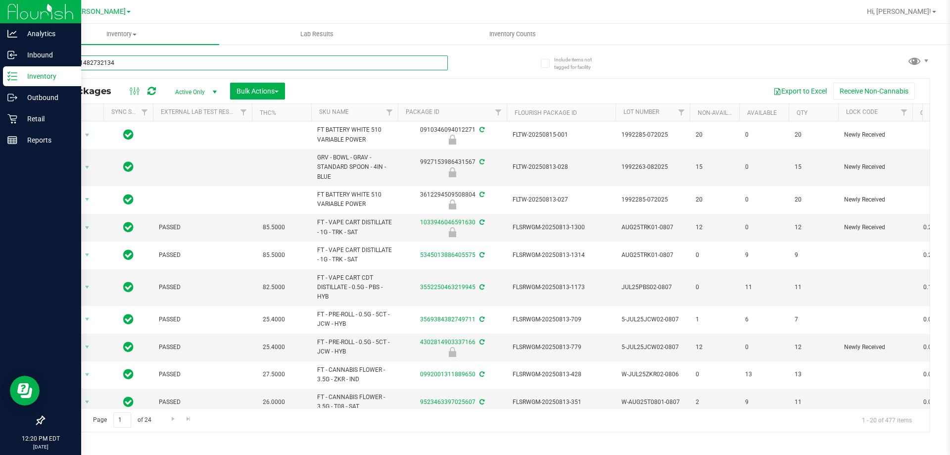
type input "9852311482732134"
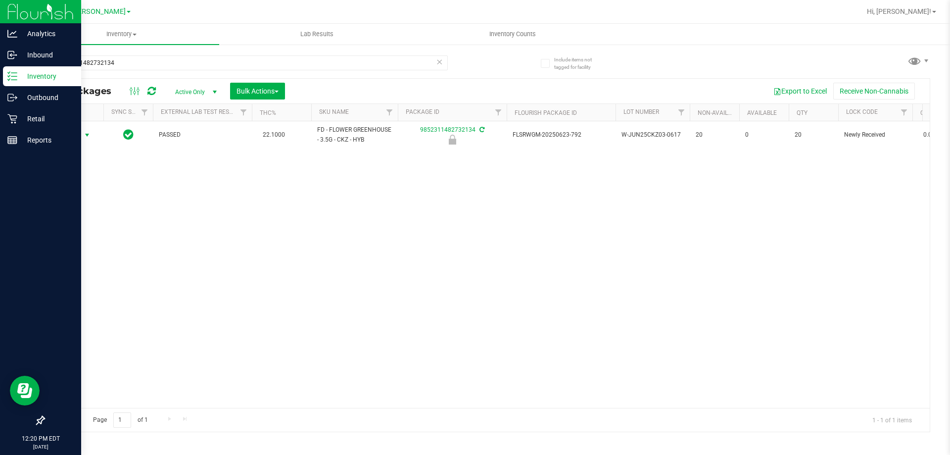
click at [75, 135] on span "Action" at bounding box center [67, 135] width 27 height 14
click at [83, 245] on li "Unlock package" at bounding box center [85, 252] width 63 height 15
